Goal: Task Accomplishment & Management: Use online tool/utility

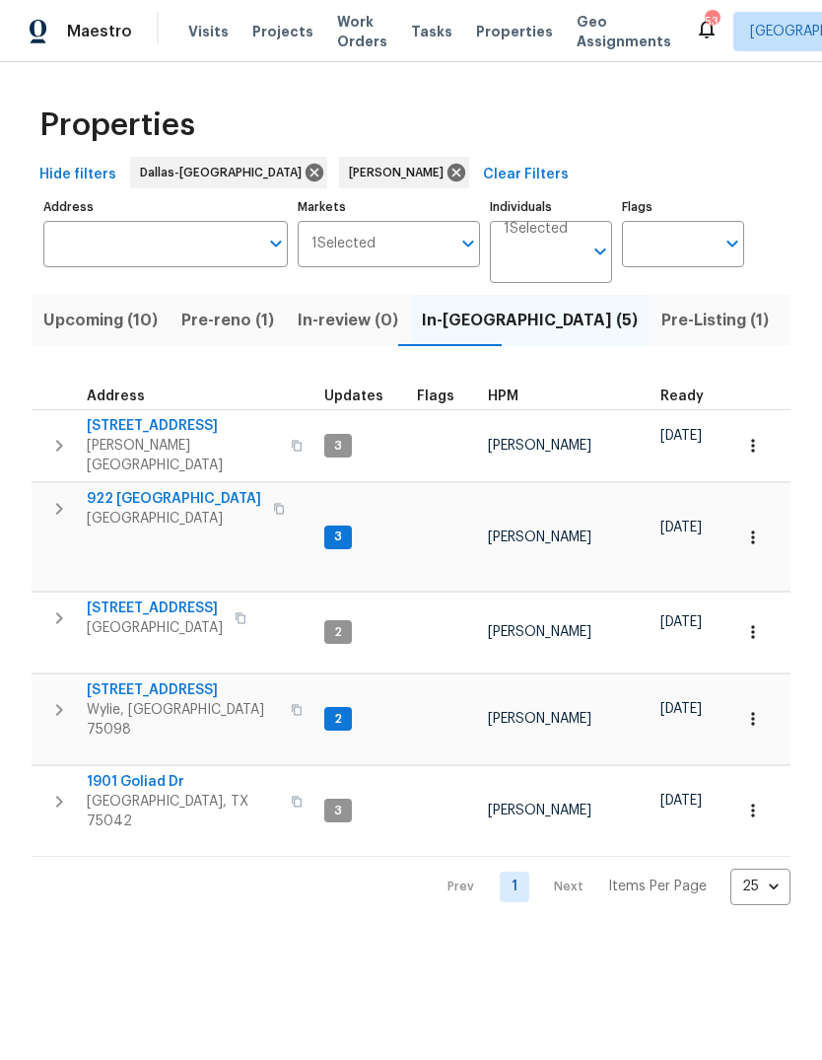
click at [764, 441] on button "button" at bounding box center [752, 445] width 43 height 43
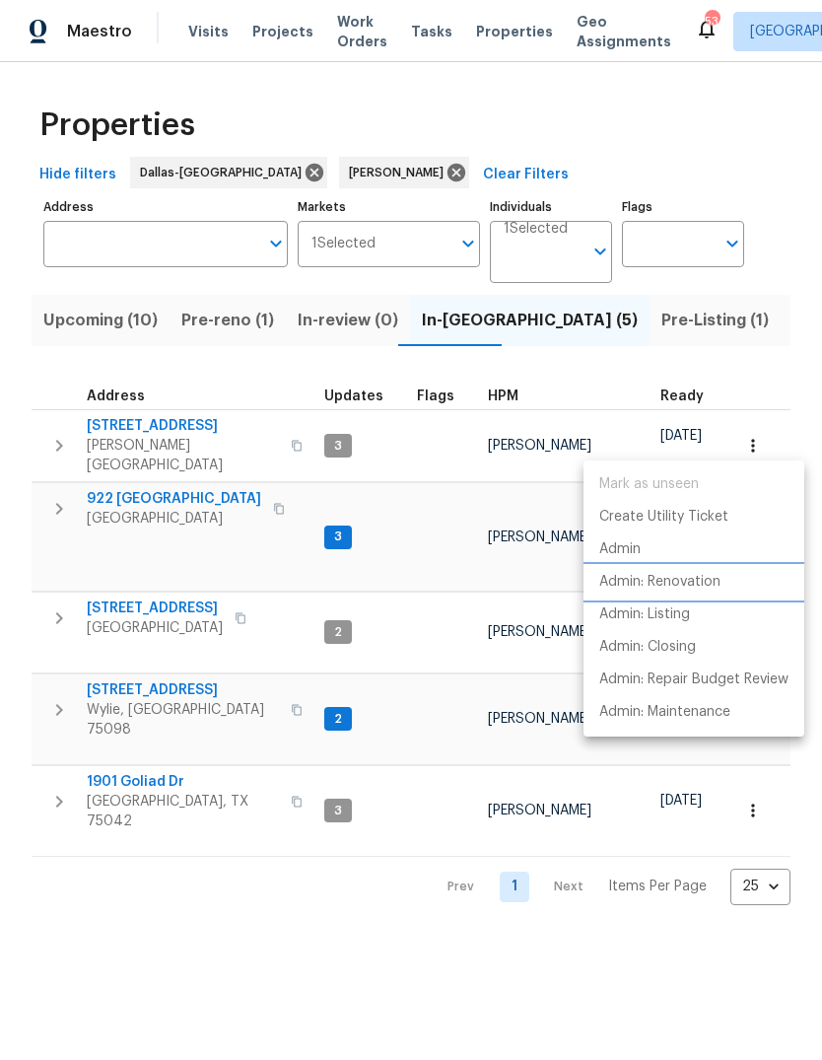
click at [720, 587] on p "Admin: Renovation" at bounding box center [659, 582] width 121 height 21
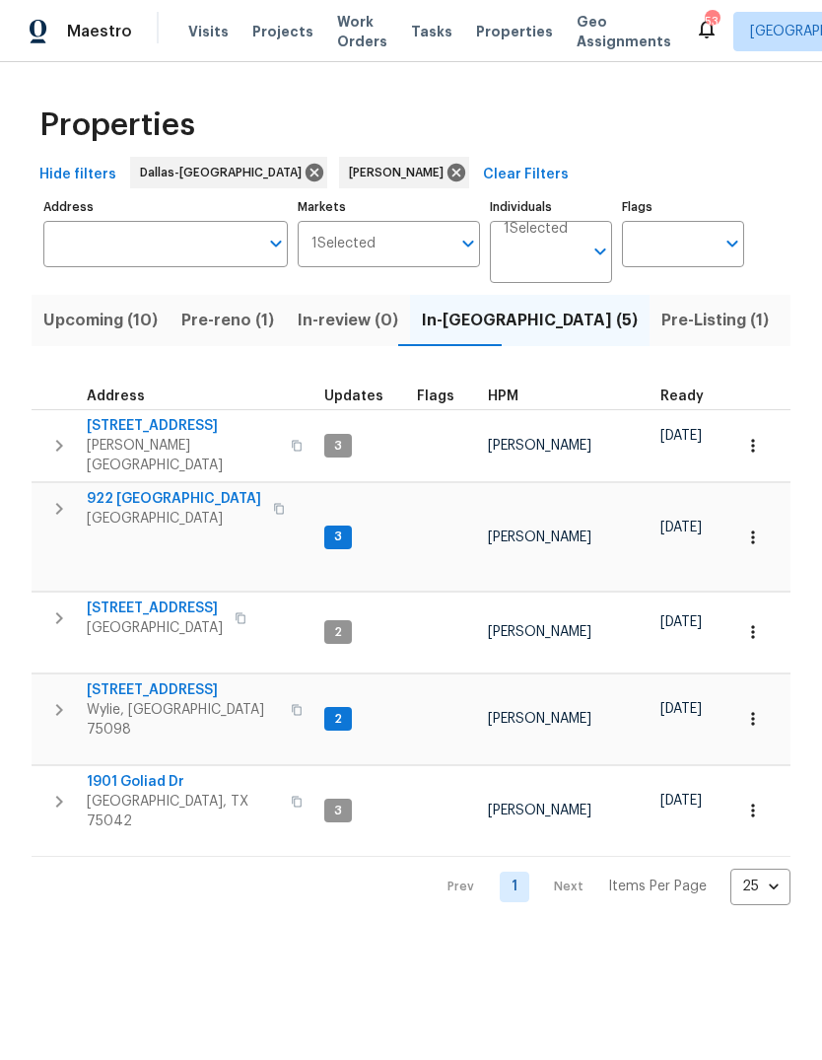
click at [151, 418] on span "309 Cherrywood Trl" at bounding box center [183, 426] width 192 height 20
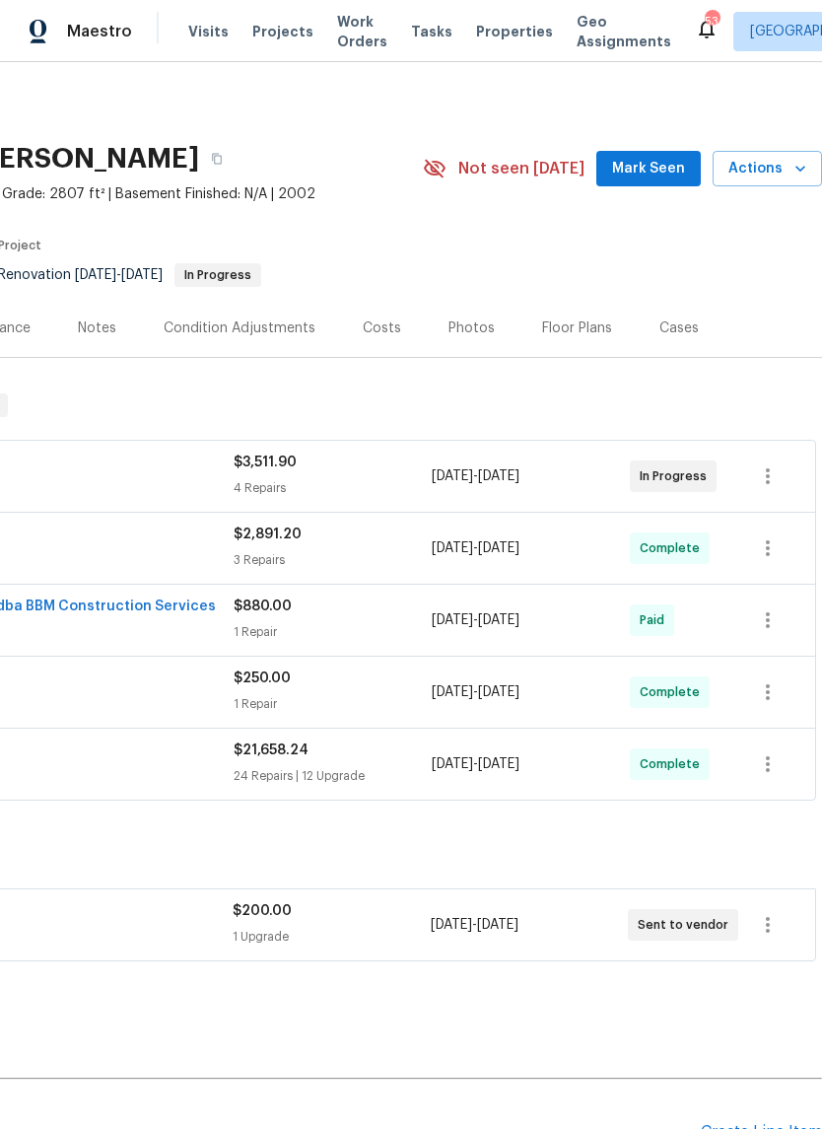
scroll to position [0, 292]
click at [797, 173] on icon "button" at bounding box center [801, 169] width 20 height 20
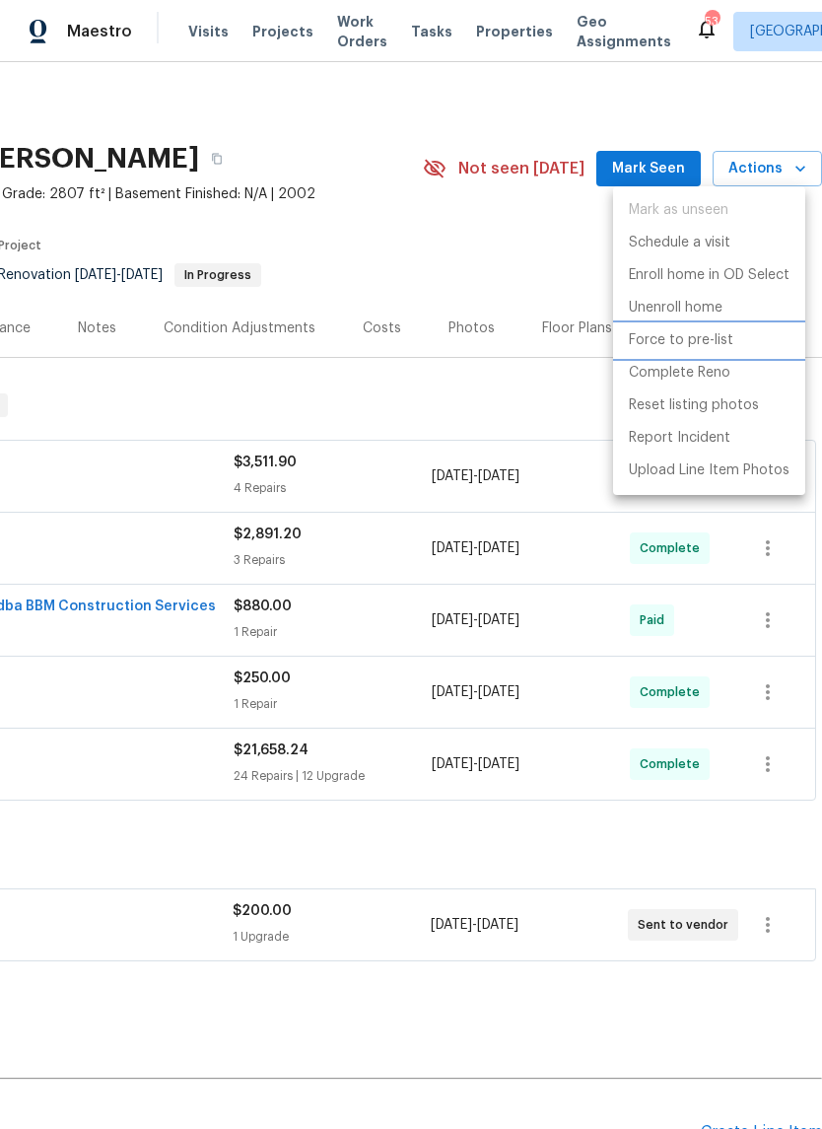
click at [721, 341] on p "Force to pre-list" at bounding box center [681, 340] width 104 height 21
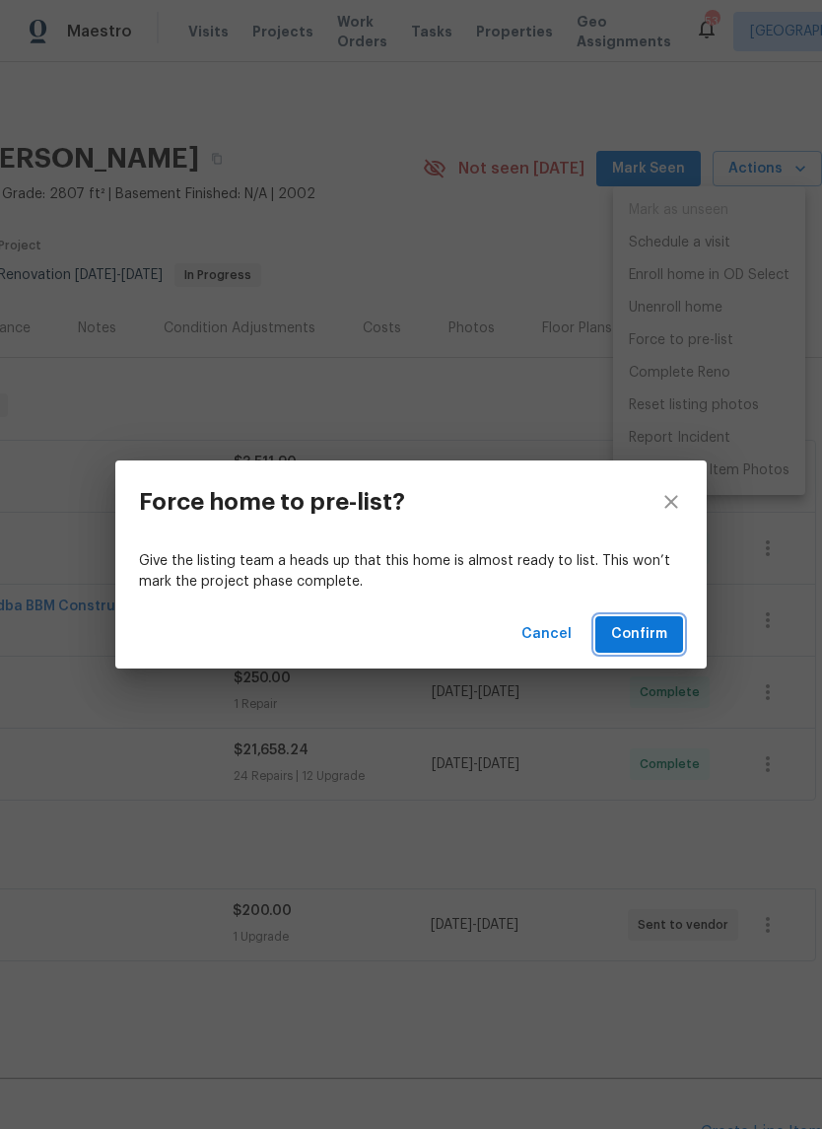
click at [647, 639] on span "Confirm" at bounding box center [639, 634] width 56 height 25
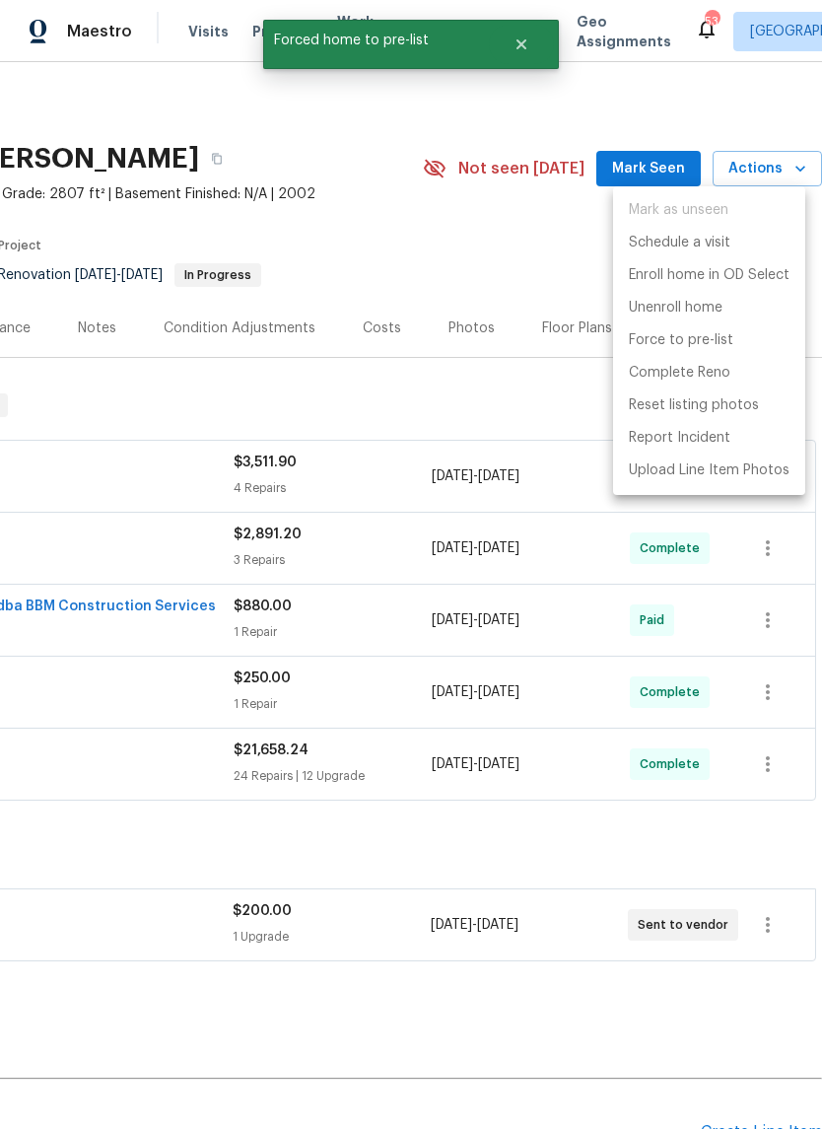
click at [545, 403] on div at bounding box center [411, 564] width 822 height 1129
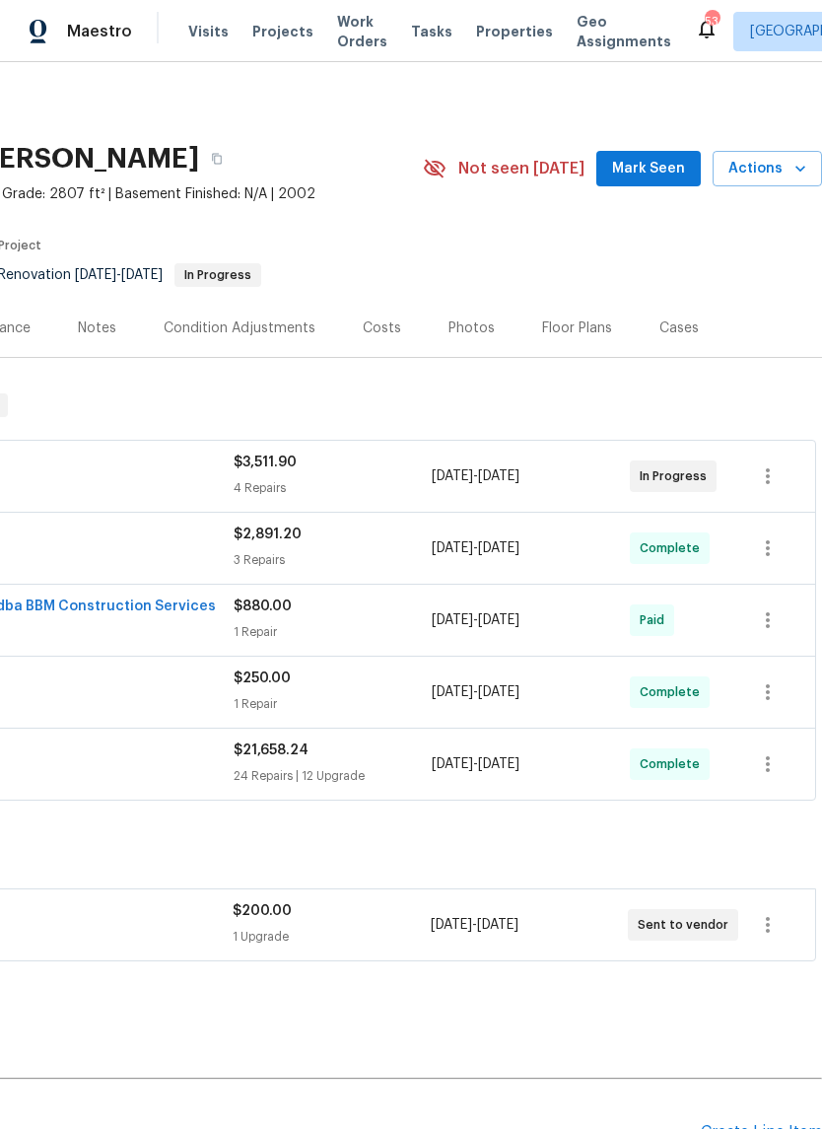
click at [473, 331] on div "Photos" at bounding box center [472, 328] width 46 height 20
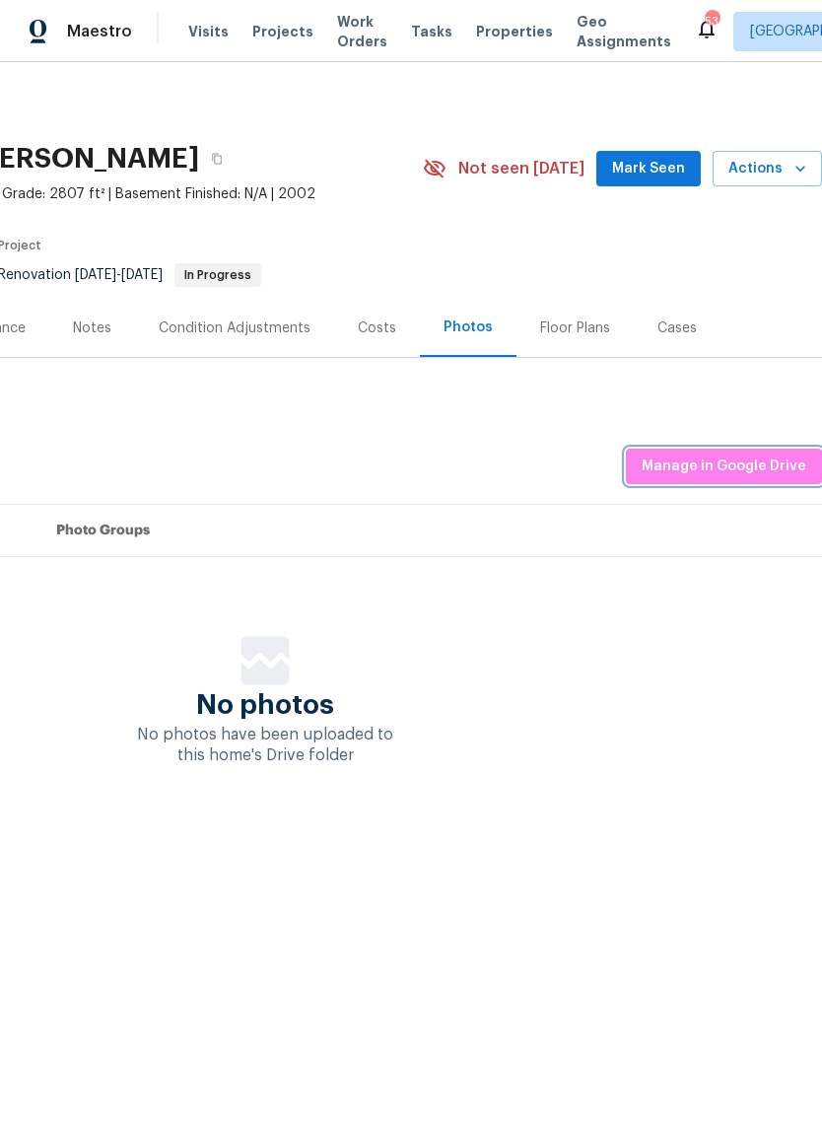
click at [741, 454] on span "Manage in Google Drive" at bounding box center [724, 466] width 165 height 25
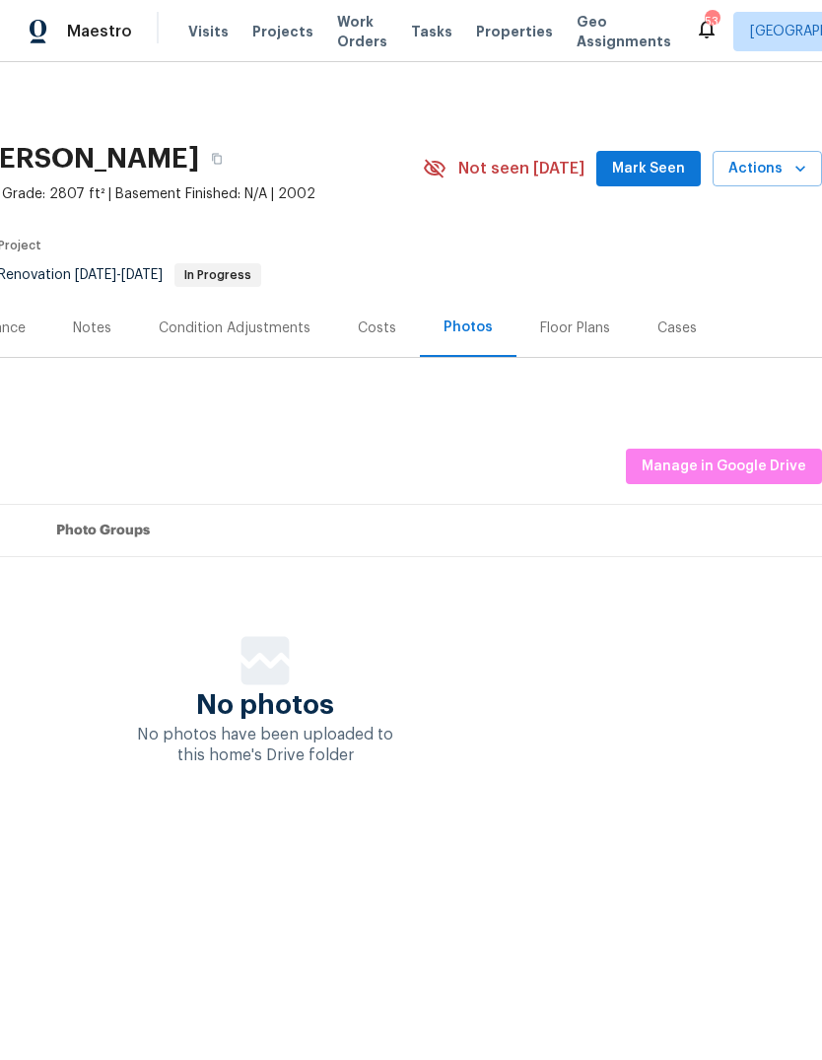
click at [467, 328] on div "Photos" at bounding box center [468, 327] width 49 height 20
click at [741, 460] on span "Manage in Google Drive" at bounding box center [724, 466] width 165 height 25
